Goal: Information Seeking & Learning: Learn about a topic

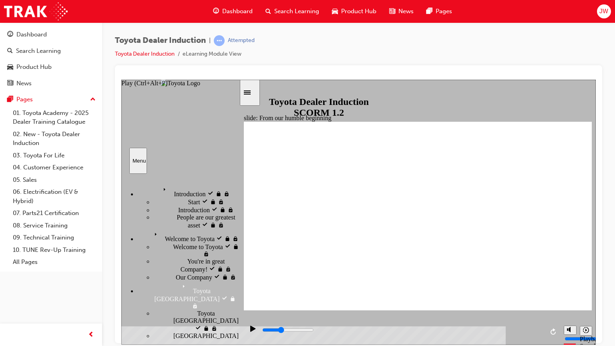
click at [251, 329] on icon "Play (Ctrl+Alt+P)" at bounding box center [253, 328] width 6 height 6
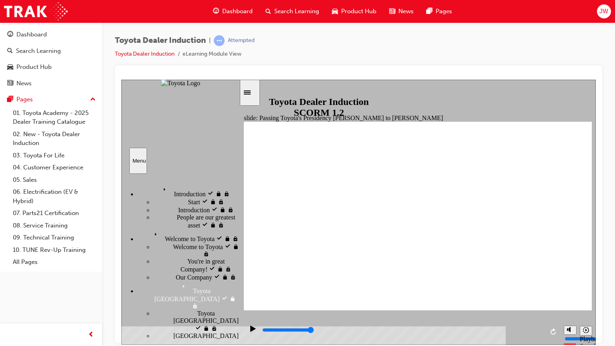
type input "5000"
radio input "true"
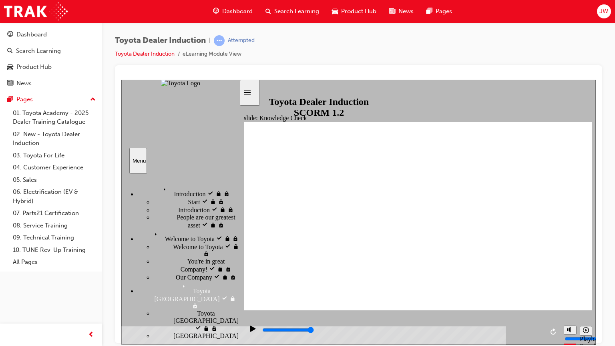
drag, startPoint x: 447, startPoint y: 282, endPoint x: 389, endPoint y: 302, distance: 61.3
type input "5000"
radio input "true"
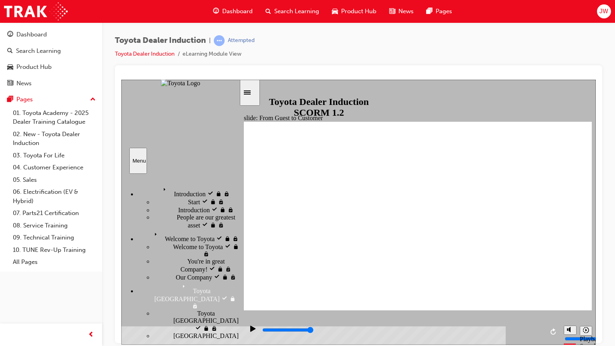
click at [250, 330] on icon "Play (Ctrl+Alt+P)" at bounding box center [252, 328] width 5 height 6
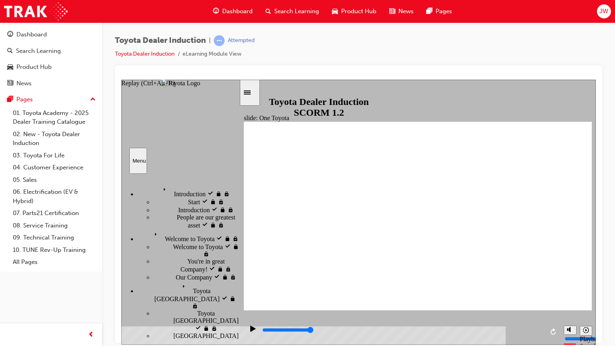
click at [553, 330] on icon "Replay (Ctrl+Alt+R)" at bounding box center [553, 331] width 5 height 6
drag, startPoint x: 550, startPoint y: 292, endPoint x: 539, endPoint y: 274, distance: 21.2
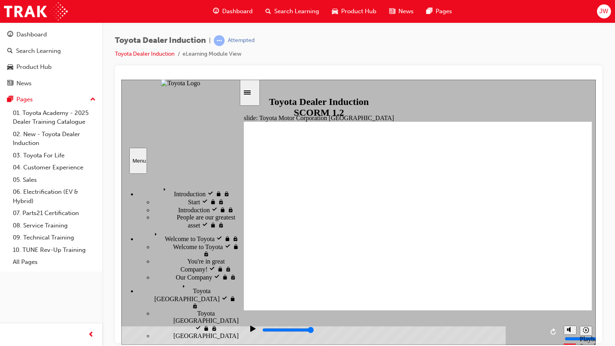
type input "15300"
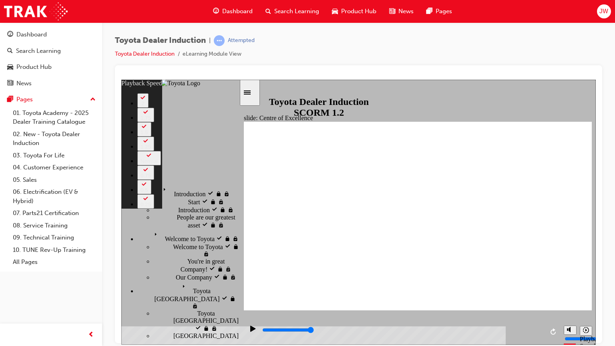
type input "71"
type input "248"
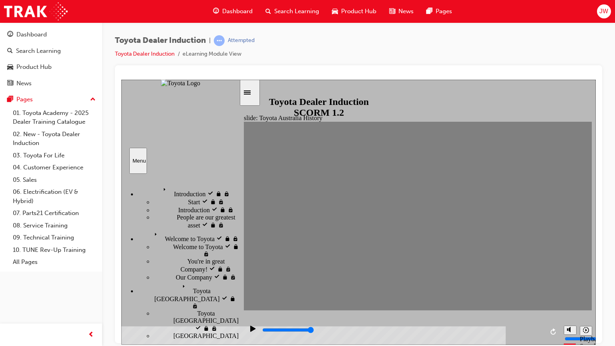
click at [266, 331] on input "slide progress" at bounding box center [288, 329] width 52 height 6
click at [270, 331] on input "slide progress" at bounding box center [288, 329] width 52 height 6
click at [275, 330] on div "playback controls" at bounding box center [403, 330] width 282 height 9
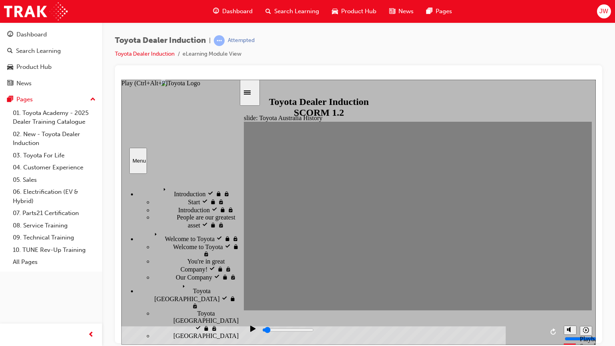
click at [250, 331] on icon "Play (Ctrl+Alt+P)" at bounding box center [252, 328] width 5 height 6
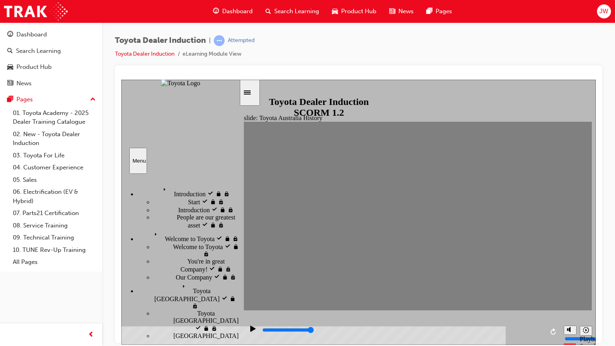
drag, startPoint x: 253, startPoint y: 219, endPoint x: 279, endPoint y: 267, distance: 54.7
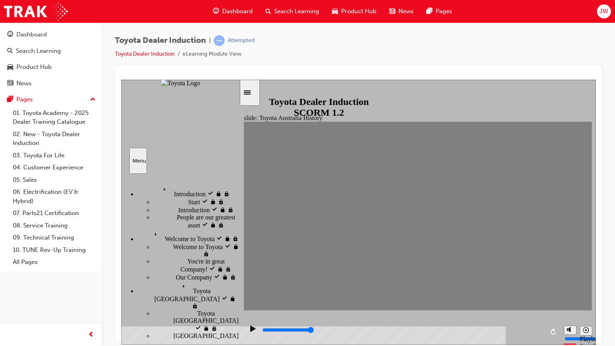
drag, startPoint x: 287, startPoint y: 219, endPoint x: 303, endPoint y: 217, distance: 16.1
type input "0"
type input "4"
drag, startPoint x: 303, startPoint y: 217, endPoint x: 318, endPoint y: 223, distance: 15.3
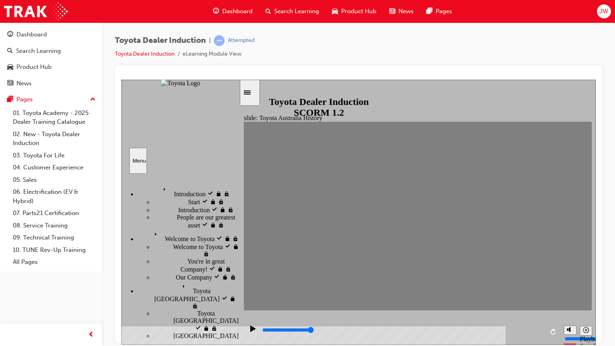
type input "0"
type input "5"
drag, startPoint x: 314, startPoint y: 221, endPoint x: 329, endPoint y: 220, distance: 15.3
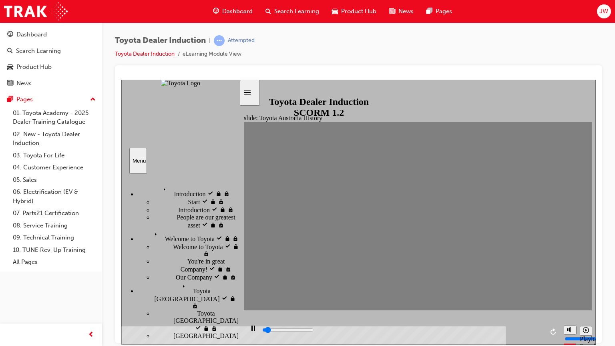
drag, startPoint x: 334, startPoint y: 223, endPoint x: 345, endPoint y: 220, distance: 11.5
drag, startPoint x: 345, startPoint y: 220, endPoint x: 366, endPoint y: 220, distance: 20.8
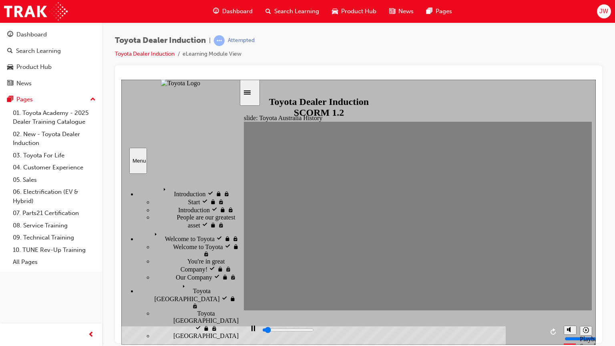
drag, startPoint x: 367, startPoint y: 220, endPoint x: 382, endPoint y: 219, distance: 15.3
drag, startPoint x: 382, startPoint y: 219, endPoint x: 402, endPoint y: 217, distance: 19.7
drag, startPoint x: 402, startPoint y: 217, endPoint x: 417, endPoint y: 216, distance: 14.4
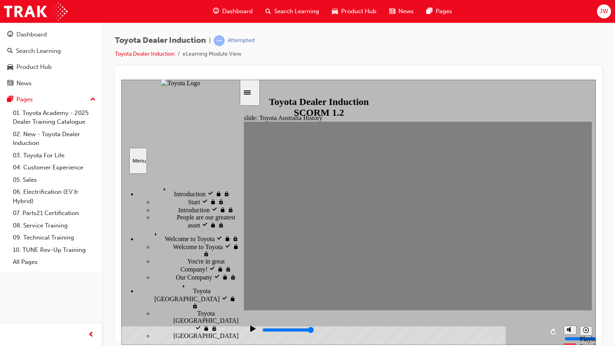
drag, startPoint x: 417, startPoint y: 216, endPoint x: 427, endPoint y: 224, distance: 12.9
drag, startPoint x: 421, startPoint y: 224, endPoint x: 433, endPoint y: 218, distance: 13.3
drag, startPoint x: 433, startPoint y: 218, endPoint x: 447, endPoint y: 218, distance: 13.6
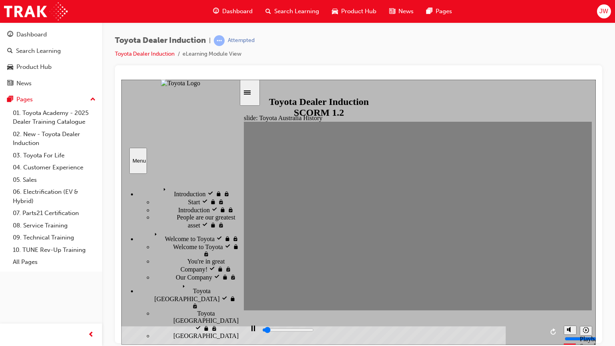
drag, startPoint x: 447, startPoint y: 218, endPoint x: 461, endPoint y: 218, distance: 14.0
drag, startPoint x: 461, startPoint y: 218, endPoint x: 479, endPoint y: 217, distance: 18.1
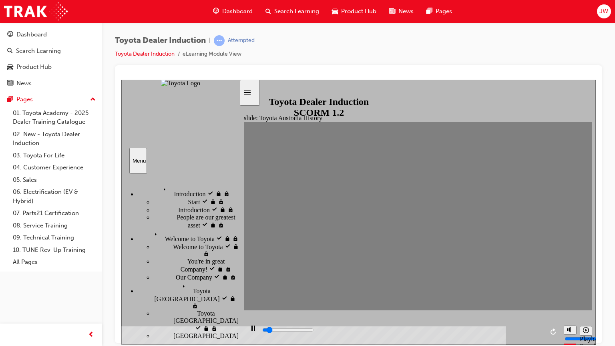
drag, startPoint x: 479, startPoint y: 217, endPoint x: 496, endPoint y: 219, distance: 17.3
drag, startPoint x: 496, startPoint y: 219, endPoint x: 511, endPoint y: 219, distance: 14.8
drag, startPoint x: 511, startPoint y: 219, endPoint x: 529, endPoint y: 216, distance: 18.6
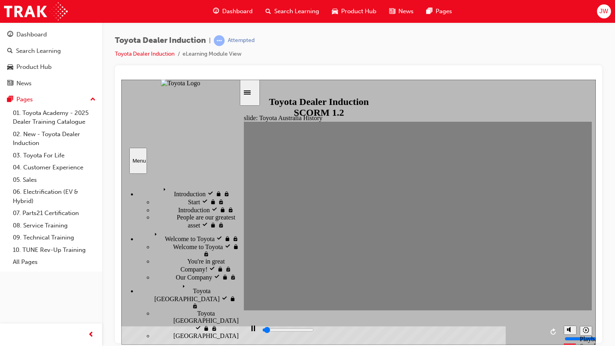
drag, startPoint x: 529, startPoint y: 216, endPoint x: 543, endPoint y: 217, distance: 14.0
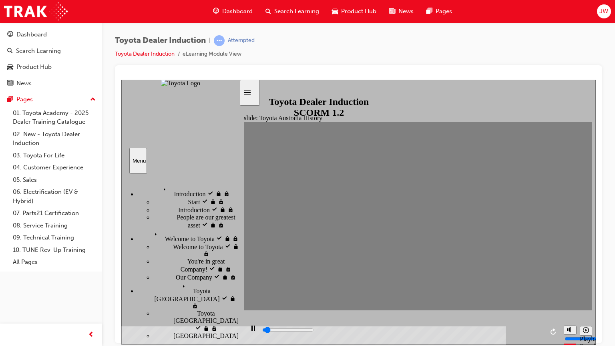
drag, startPoint x: 543, startPoint y: 217, endPoint x: 562, endPoint y: 220, distance: 19.0
drag, startPoint x: 562, startPoint y: 220, endPoint x: 574, endPoint y: 220, distance: 12.0
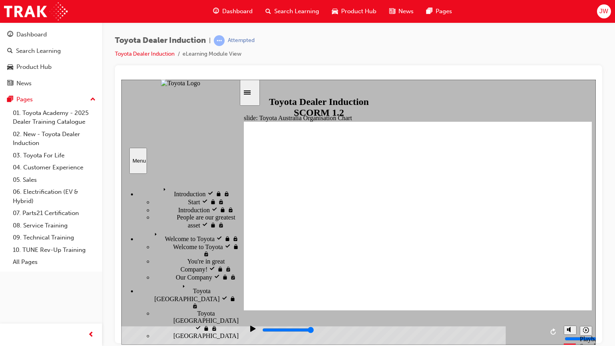
click at [552, 330] on icon "Replay (Ctrl+Alt+R)" at bounding box center [553, 331] width 5 height 6
click at [250, 330] on icon "Play (Ctrl+Alt+P)" at bounding box center [252, 328] width 5 height 6
drag, startPoint x: 551, startPoint y: 332, endPoint x: 311, endPoint y: 274, distance: 247.2
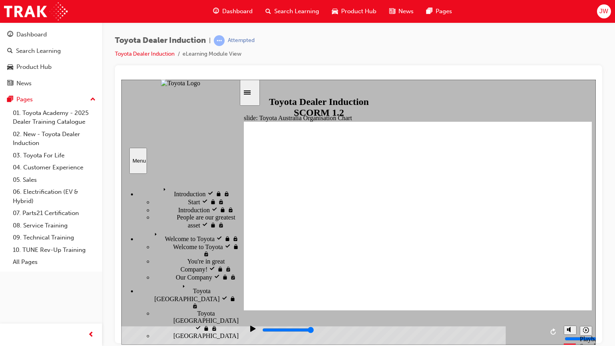
type input "5000"
radio input "true"
type input "5000"
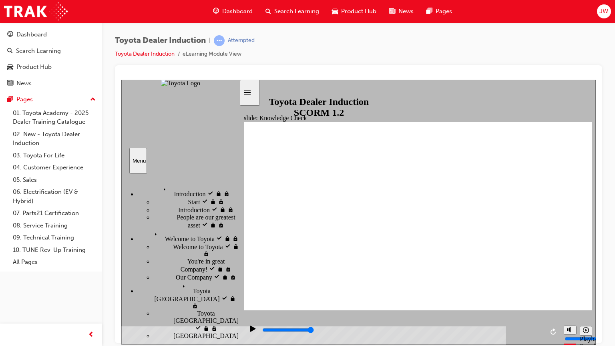
radio input "true"
type input "5000"
radio input "false"
radio input "true"
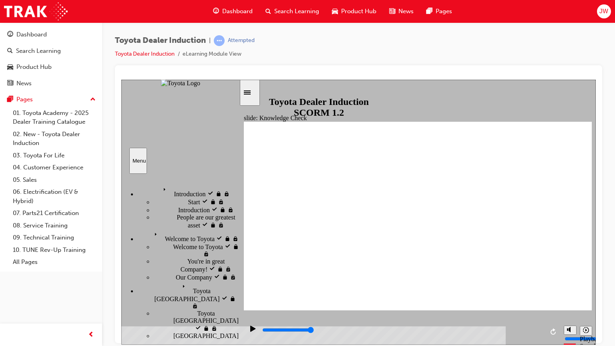
type input "9200"
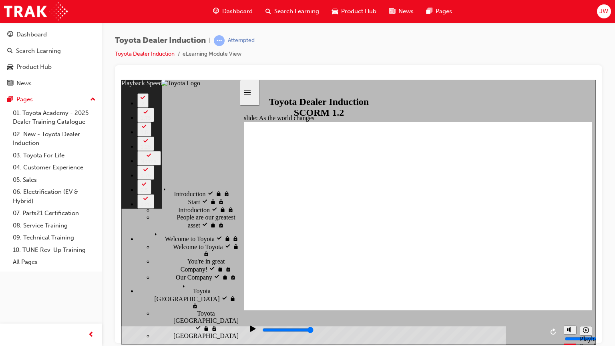
type input "6"
type input "128"
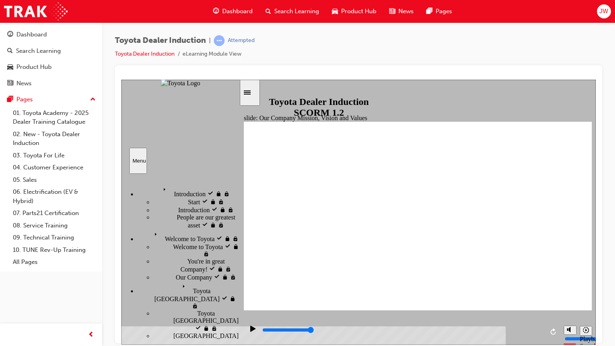
type input "5000"
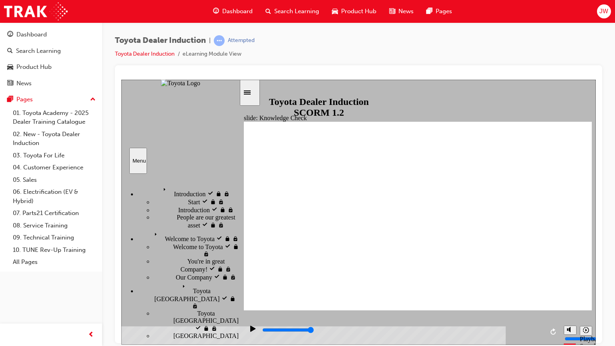
type input "h"
type input "ha"
type input "hap"
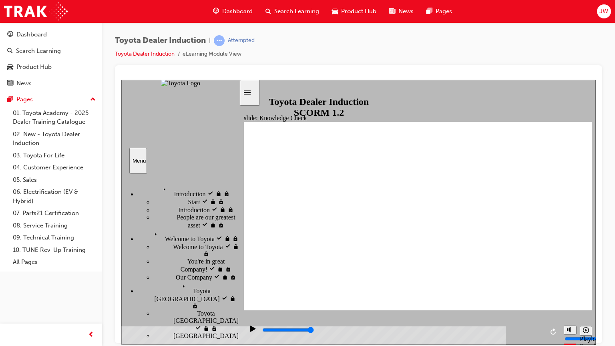
type input "hap"
type input "happ"
type input "happi"
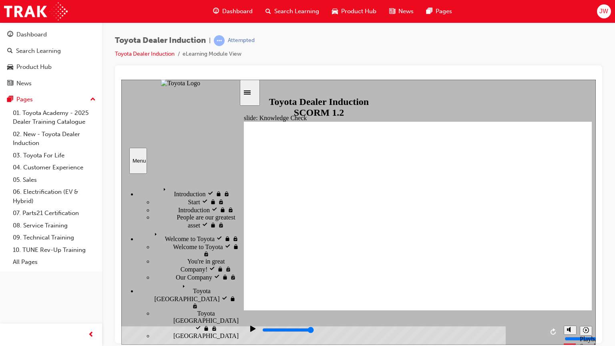
type input "happin"
type input "happine"
type input "happines"
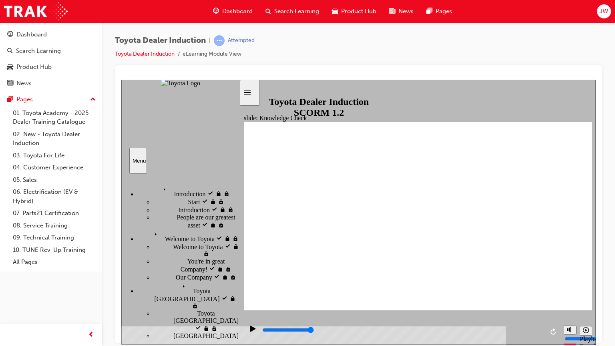
type input "happines"
type input "happiness"
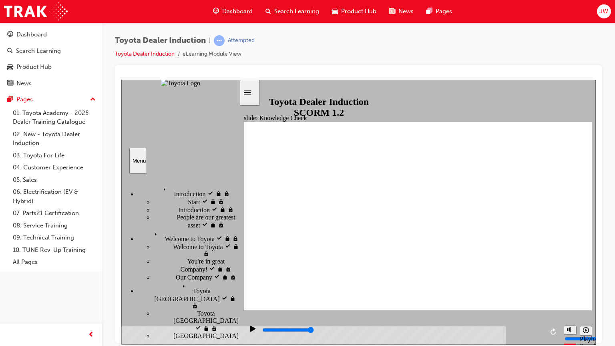
type input "happiness"
type input "5000"
type input "i"
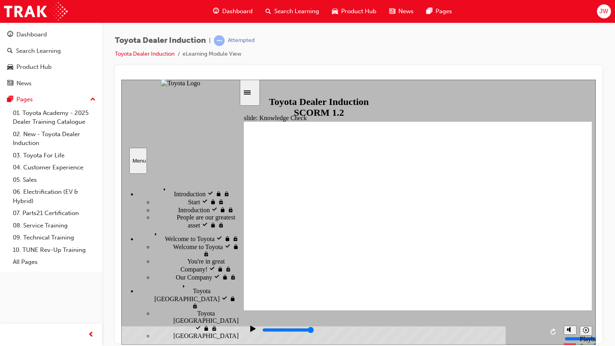
type input "in"
type input "ind"
type input "inde"
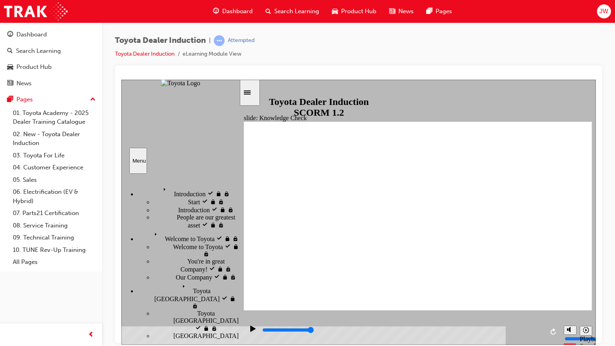
type input "inde"
type input "indep"
type input "indepe"
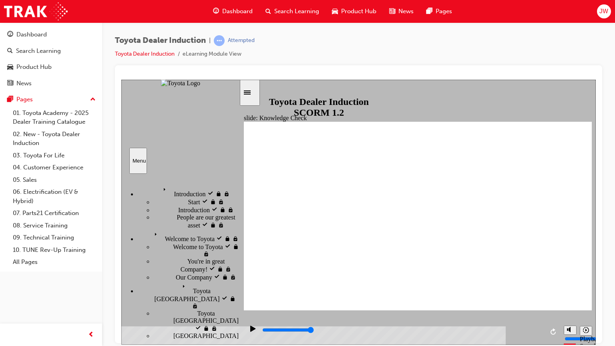
type input "indepen"
type input "independ"
type input "independa"
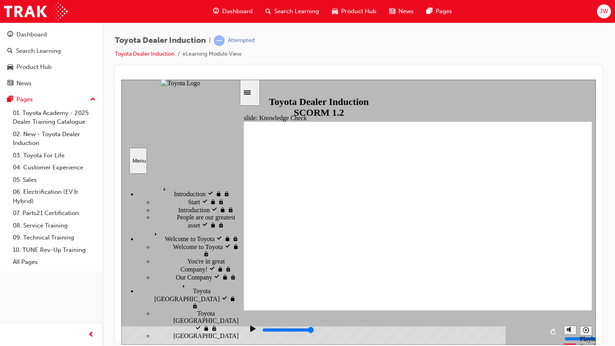
type input "independa"
type input "independan"
type input "independant"
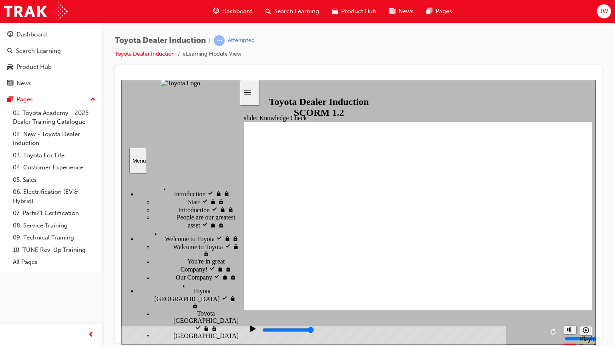
type input "independnt"
type input "independent"
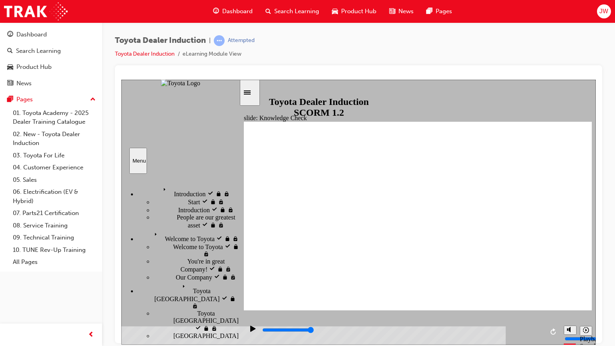
type input "independent"
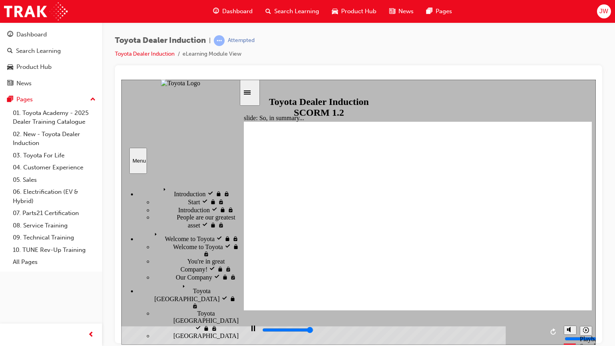
type input "6500"
drag, startPoint x: 304, startPoint y: 313, endPoint x: 179, endPoint y: 248, distance: 141.5
click at [179, 248] on div "slide: So, in summary... Phew! That was a lot of information…. Group Oval 35 2 …" at bounding box center [358, 211] width 475 height 265
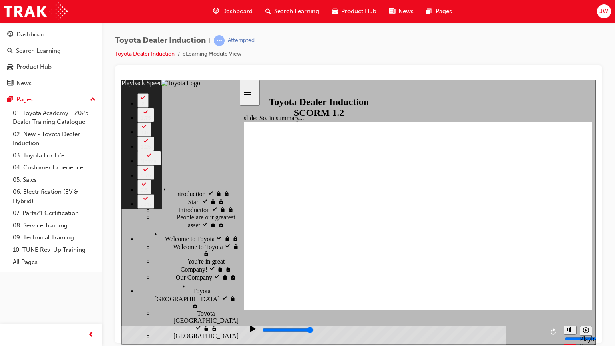
type input "7"
drag, startPoint x: 539, startPoint y: 248, endPoint x: 546, endPoint y: 286, distance: 38.4
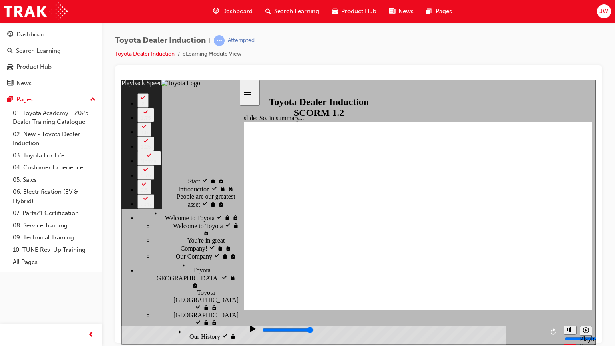
scroll to position [23, 0]
drag, startPoint x: 237, startPoint y: 189, endPoint x: 232, endPoint y: 193, distance: 6.9
click at [232, 193] on div "Introduction visited Introduction Start visited Start" at bounding box center [180, 256] width 118 height 166
click at [235, 193] on div "sidebar" at bounding box center [180, 191] width 118 height 26
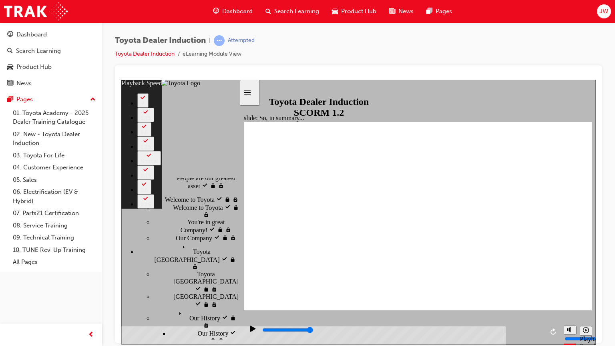
scroll to position [42, 0]
click at [235, 204] on div "sidebar" at bounding box center [180, 191] width 118 height 26
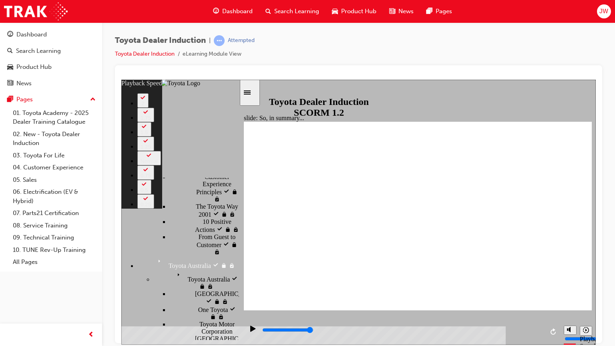
scroll to position [388, 0]
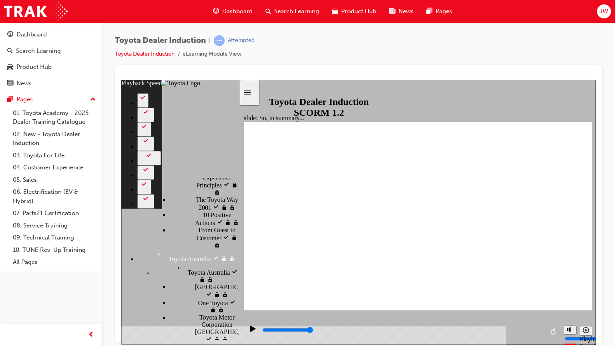
drag, startPoint x: 235, startPoint y: 207, endPoint x: 232, endPoint y: 268, distance: 60.2
click at [232, 268] on div "Introduction visited Introduction Start visited Start" at bounding box center [180, 256] width 118 height 166
type input "128"
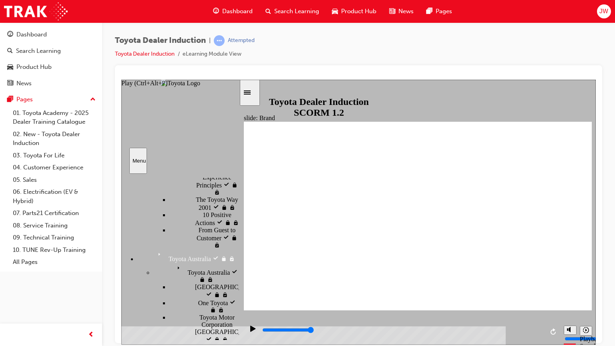
click at [250, 330] on icon "Play (Ctrl+Alt+P)" at bounding box center [252, 328] width 5 height 6
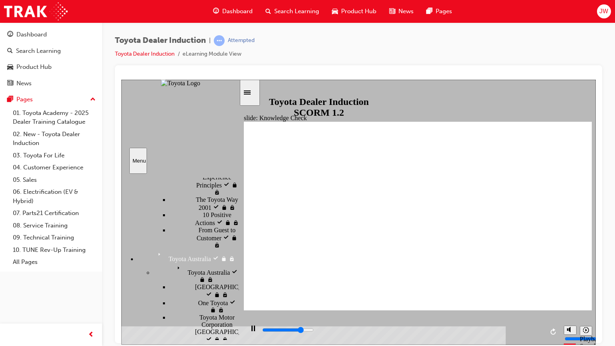
drag, startPoint x: 226, startPoint y: 186, endPoint x: 226, endPoint y: 196, distance: 9.6
type input "8400"
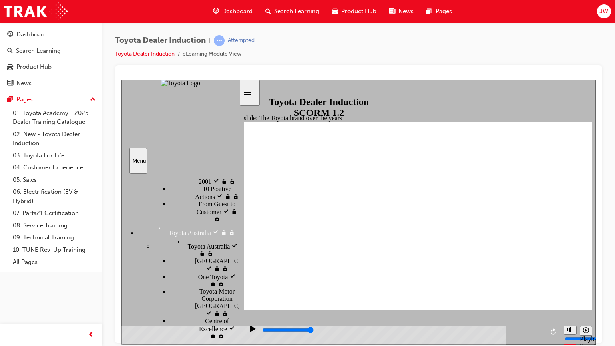
scroll to position [412, 0]
drag, startPoint x: 235, startPoint y: 271, endPoint x: 235, endPoint y: 276, distance: 5.6
click at [235, 209] on div "sidebar" at bounding box center [180, 193] width 118 height 31
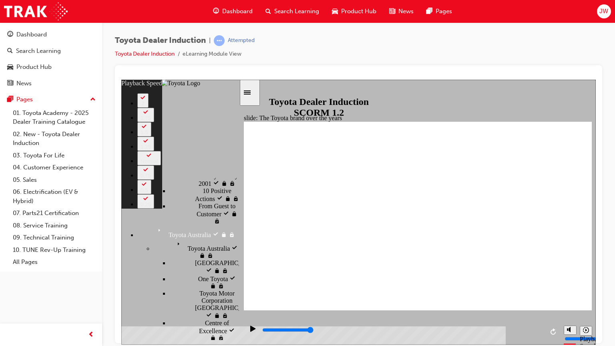
type input "119"
type input "165"
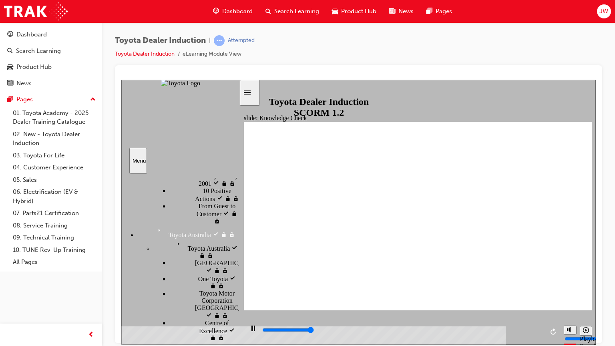
type input "5000"
radio input "true"
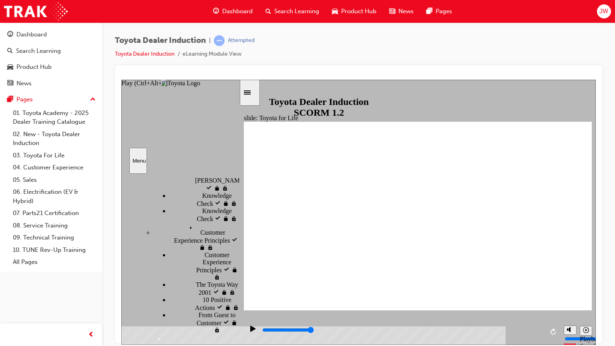
click at [250, 330] on icon "Play (Ctrl+Alt+P)" at bounding box center [252, 328] width 5 height 6
type input "18700"
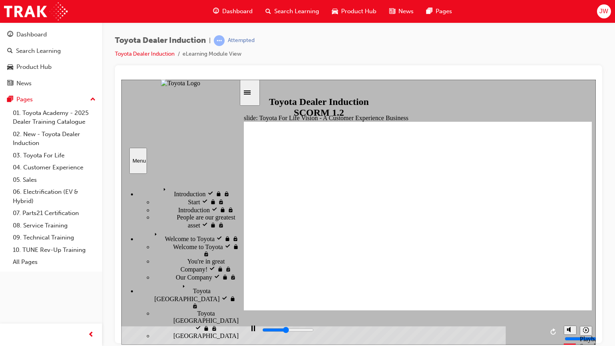
scroll to position [303, 0]
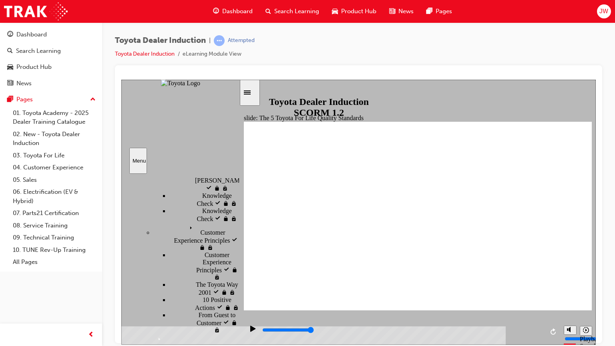
drag, startPoint x: 564, startPoint y: 290, endPoint x: 525, endPoint y: 208, distance: 91.2
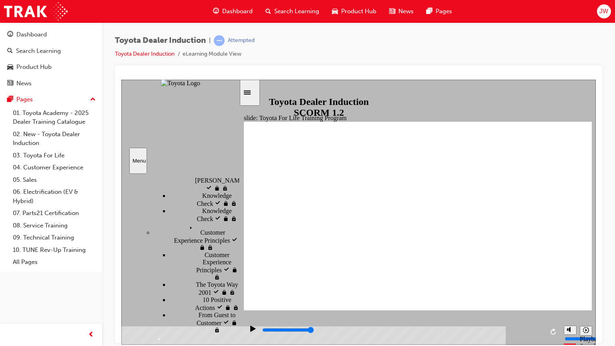
click at [252, 330] on icon "Pause (Ctrl+Alt+P)" at bounding box center [254, 328] width 4 height 6
type input "25600"
